Goal: Transaction & Acquisition: Purchase product/service

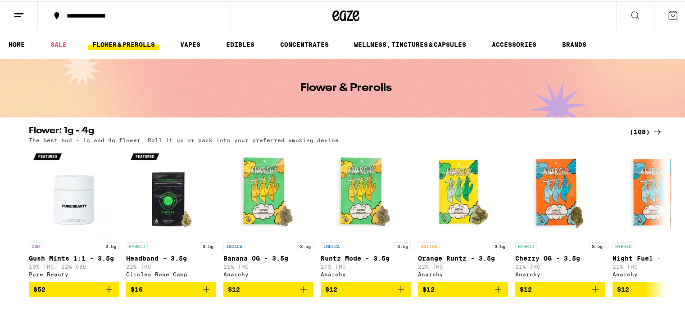
click at [130, 42] on link "FLOWER & PREROLLS" at bounding box center [124, 43] width 72 height 11
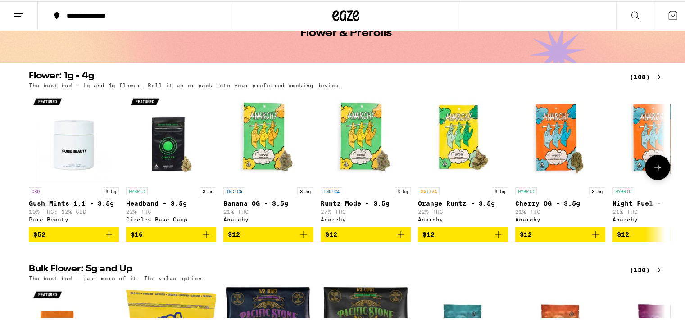
scroll to position [45, 0]
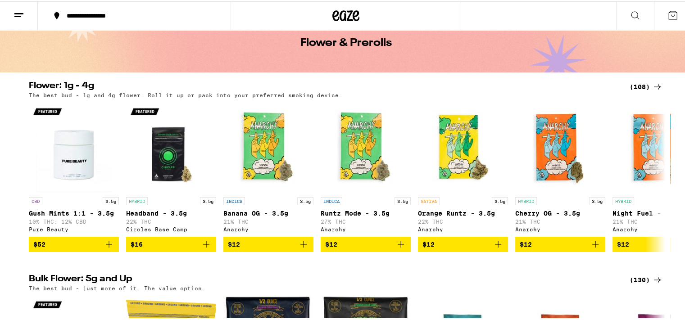
click at [636, 85] on div "(108)" at bounding box center [646, 85] width 33 height 11
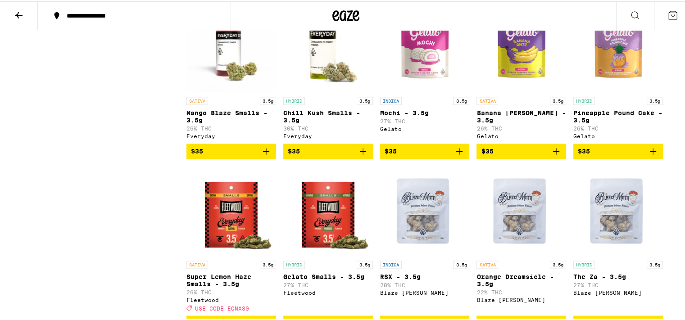
scroll to position [1094, 0]
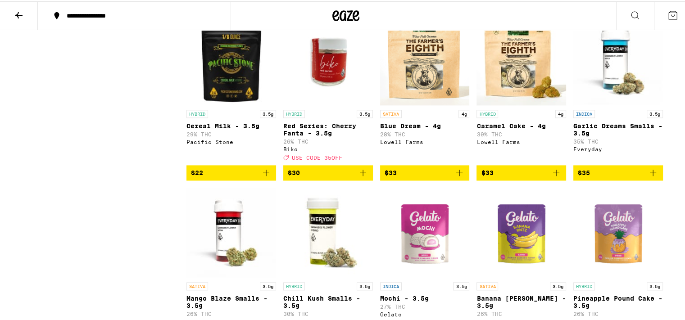
click at [551, 177] on icon "Add to bag" at bounding box center [556, 171] width 11 height 11
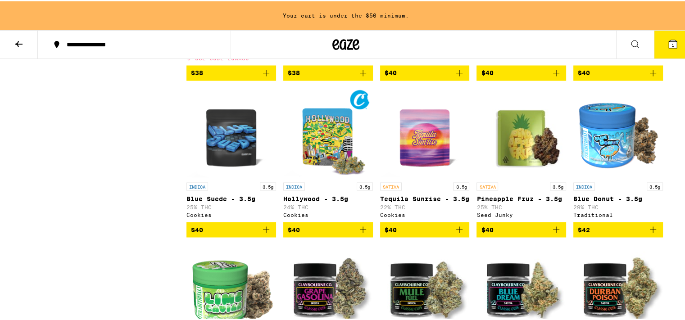
scroll to position [1618, 0]
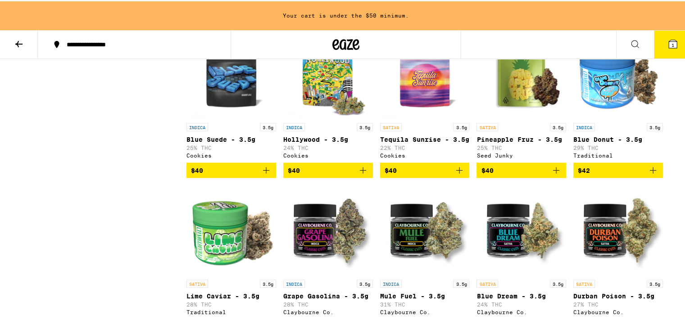
click at [625, 174] on span "$42" at bounding box center [618, 169] width 81 height 11
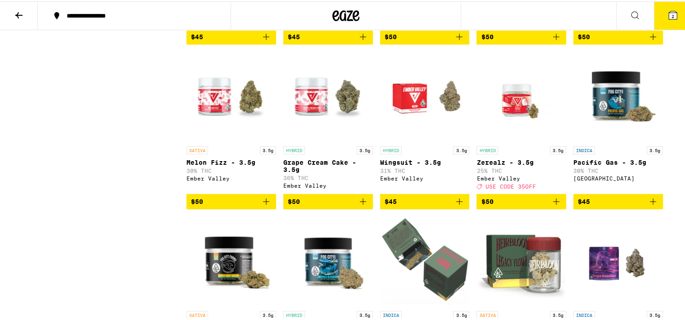
scroll to position [2040, 0]
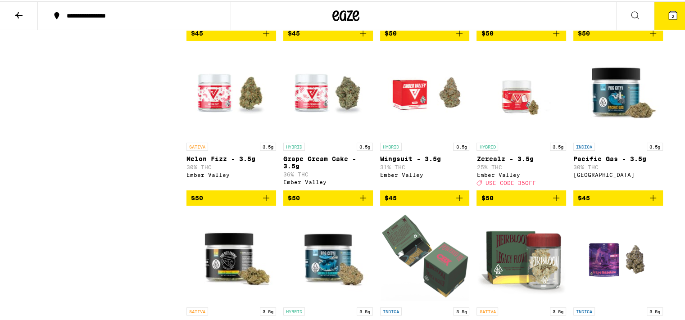
click at [461, 202] on icon "Add to bag" at bounding box center [459, 196] width 11 height 11
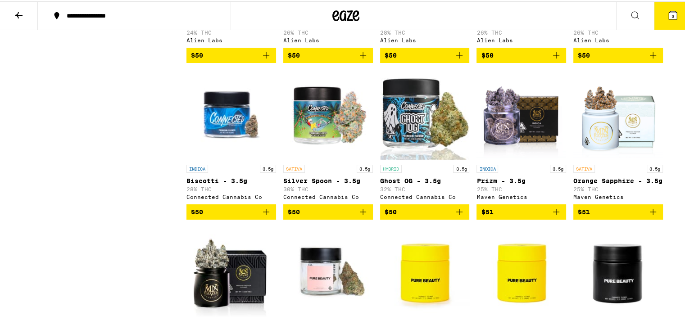
scroll to position [2670, 0]
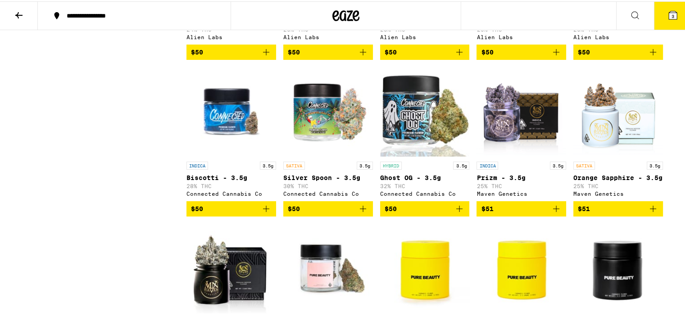
click at [359, 213] on icon "Add to bag" at bounding box center [363, 207] width 11 height 11
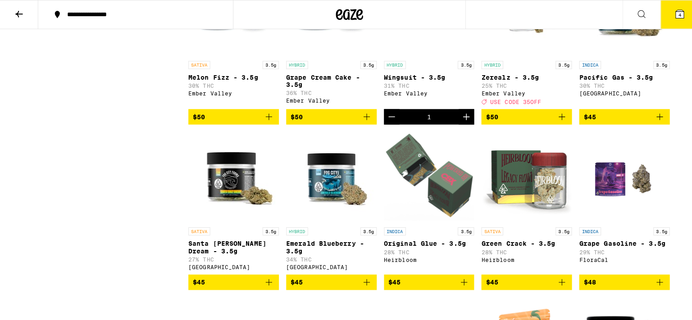
scroll to position [2040, 0]
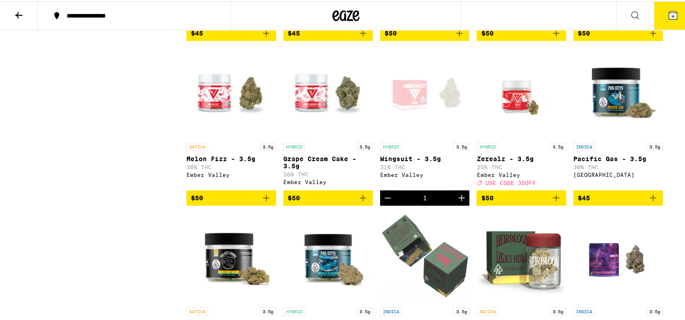
click at [669, 16] on icon at bounding box center [673, 14] width 8 height 8
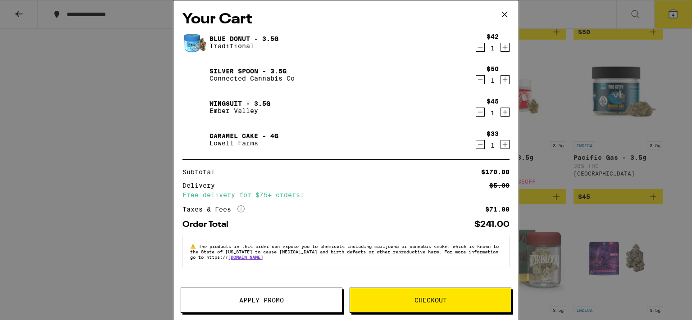
click at [234, 36] on link "Blue Donut - 3.5g" at bounding box center [243, 38] width 69 height 7
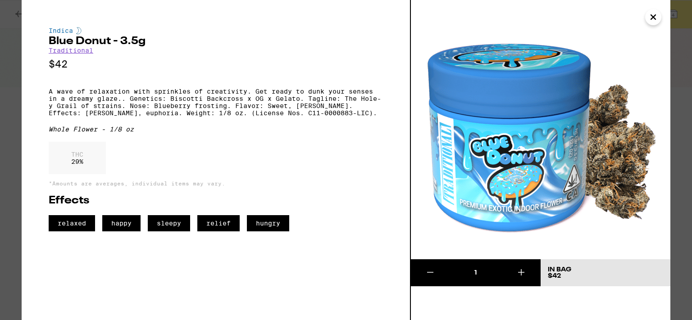
click at [11, 54] on div "Indica Blue Donut - 3.5g Traditional $42 A wave of relaxation with sprinkles of…" at bounding box center [346, 160] width 692 height 320
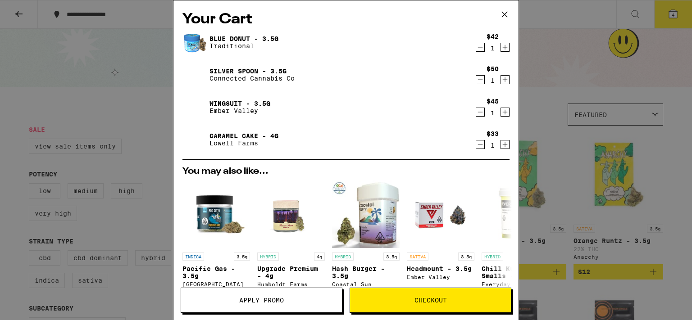
click at [227, 69] on link "Silver Spoon - 3.5g" at bounding box center [251, 71] width 85 height 7
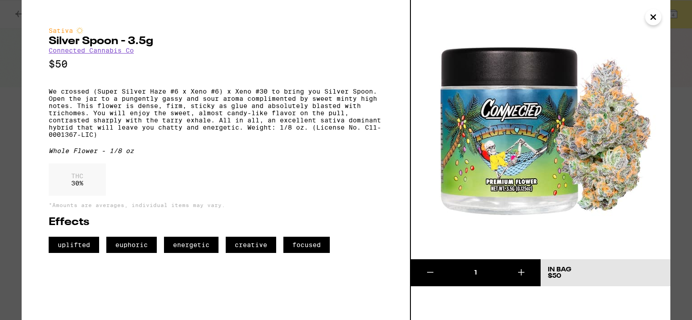
click at [21, 75] on div "Sativa Silver Spoon - 3.5g Connected Cannabis Co $50 We crossed (Super Silver H…" at bounding box center [346, 160] width 692 height 320
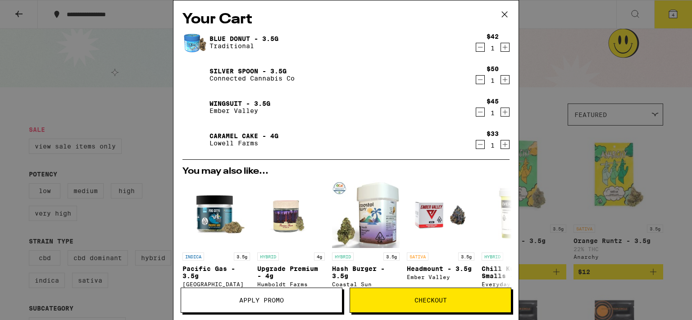
click at [223, 103] on link "Wingsuit - 3.5g" at bounding box center [239, 103] width 61 height 7
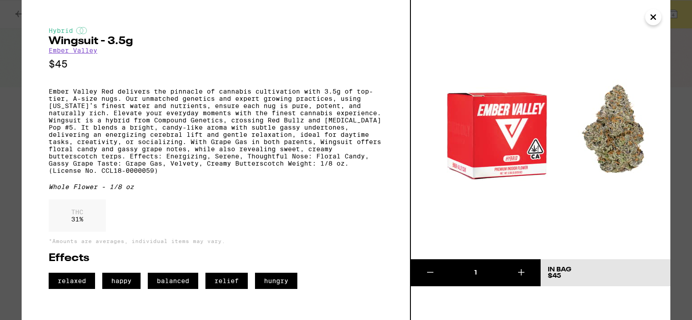
click at [23, 82] on div "Hybrid Wingsuit - 3.5g Ember Valley $45 Ember Valley Red delivers the pinnacle …" at bounding box center [216, 160] width 389 height 320
click at [14, 98] on div "Hybrid Wingsuit - 3.5g Ember Valley $45 Ember Valley Red delivers the pinnacle …" at bounding box center [346, 160] width 692 height 320
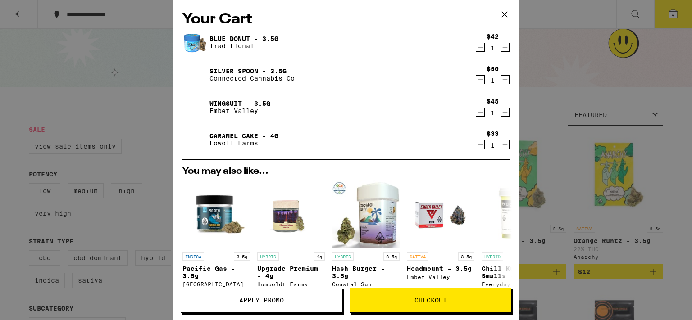
click at [224, 137] on link "Caramel Cake - 4g" at bounding box center [243, 135] width 69 height 7
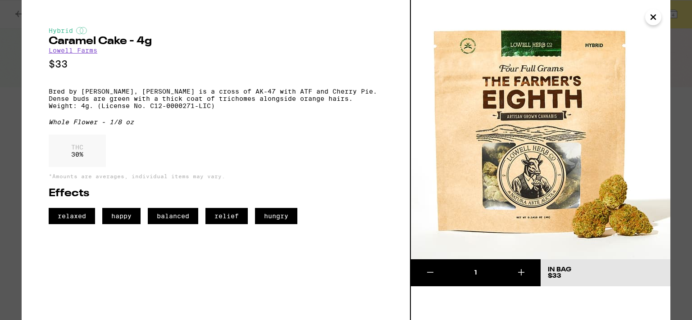
click at [17, 113] on div "Hybrid Caramel Cake - 4g [PERSON_NAME] Farms $33 Bred by [PERSON_NAME], Caramel…" at bounding box center [346, 160] width 692 height 320
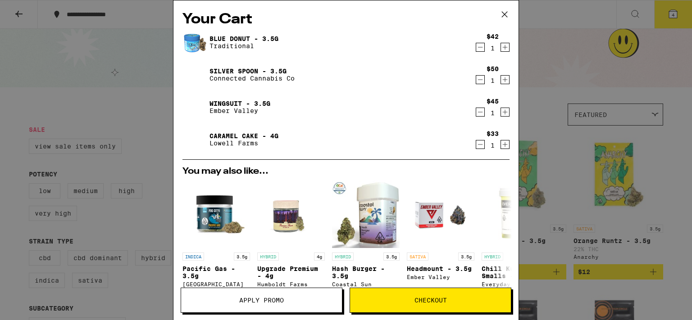
click at [250, 103] on link "Wingsuit - 3.5g" at bounding box center [239, 103] width 61 height 7
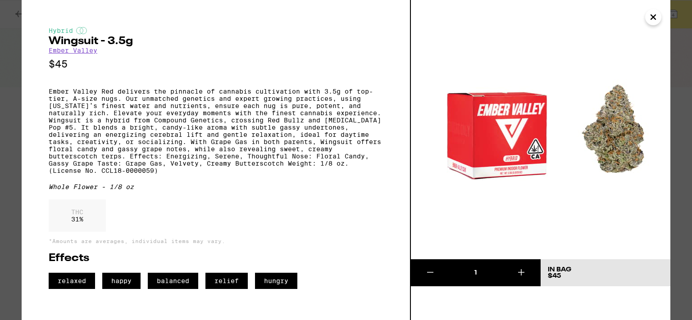
click at [7, 132] on div "Hybrid Wingsuit - 3.5g Ember Valley $45 Ember Valley Red delivers the pinnacle …" at bounding box center [346, 160] width 692 height 320
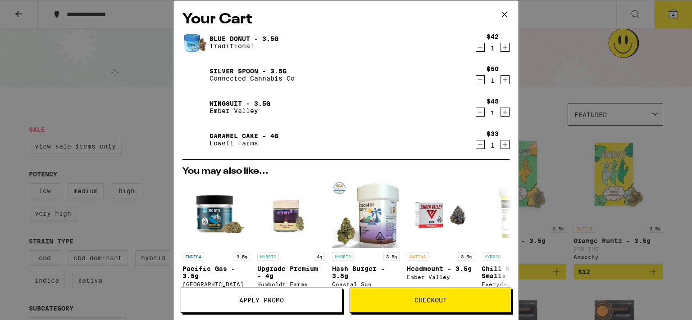
click at [476, 146] on icon "Decrement" at bounding box center [480, 144] width 8 height 11
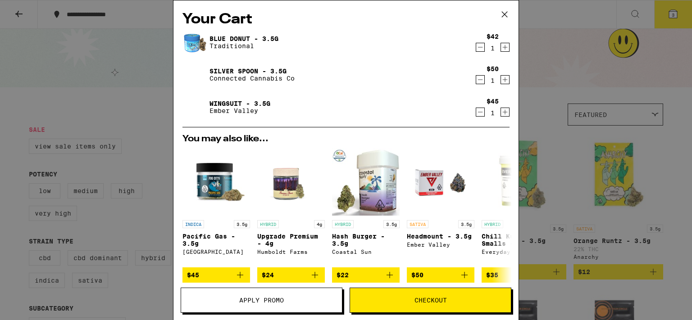
click at [408, 303] on span "Checkout" at bounding box center [430, 300] width 161 height 6
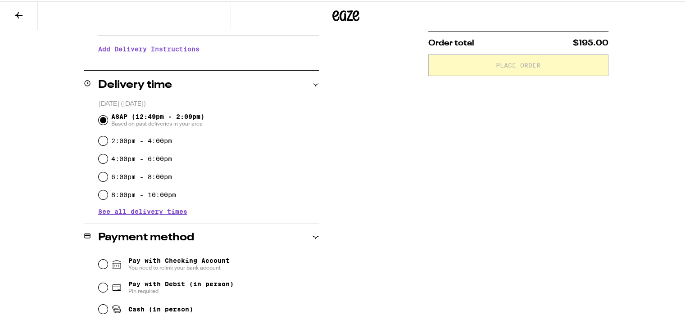
scroll to position [225, 0]
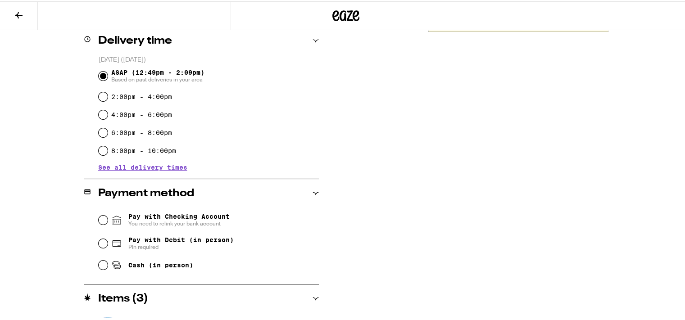
click at [191, 242] on span "Pay with Debit (in person)" at bounding box center [180, 238] width 105 height 7
click at [108, 242] on input "Pay with Debit (in person) Pin required" at bounding box center [103, 242] width 9 height 9
radio input "true"
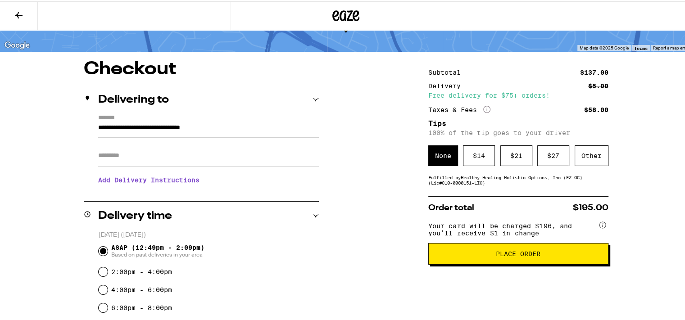
scroll to position [45, 0]
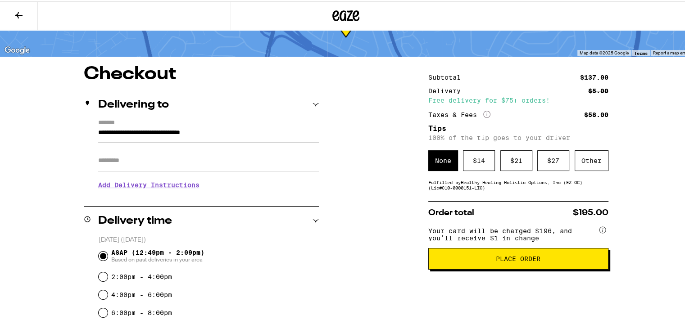
click at [489, 261] on span "Place Order" at bounding box center [518, 258] width 165 height 6
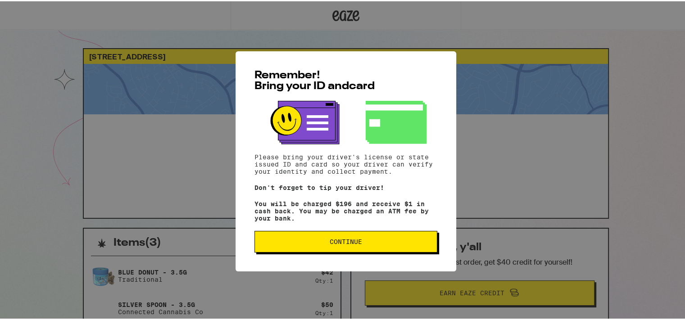
click at [386, 243] on span "Continue" at bounding box center [346, 240] width 168 height 6
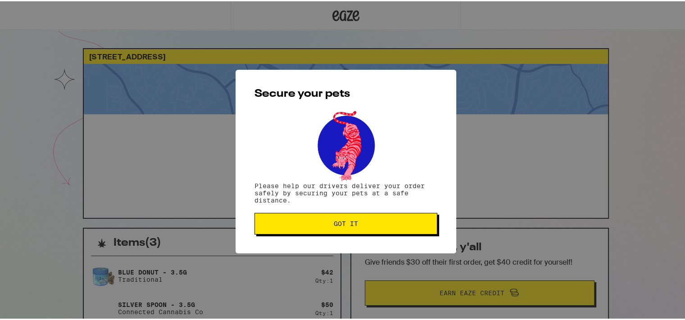
click at [399, 221] on span "Got it" at bounding box center [346, 222] width 168 height 6
